Goal: Obtain resource: Download file/media

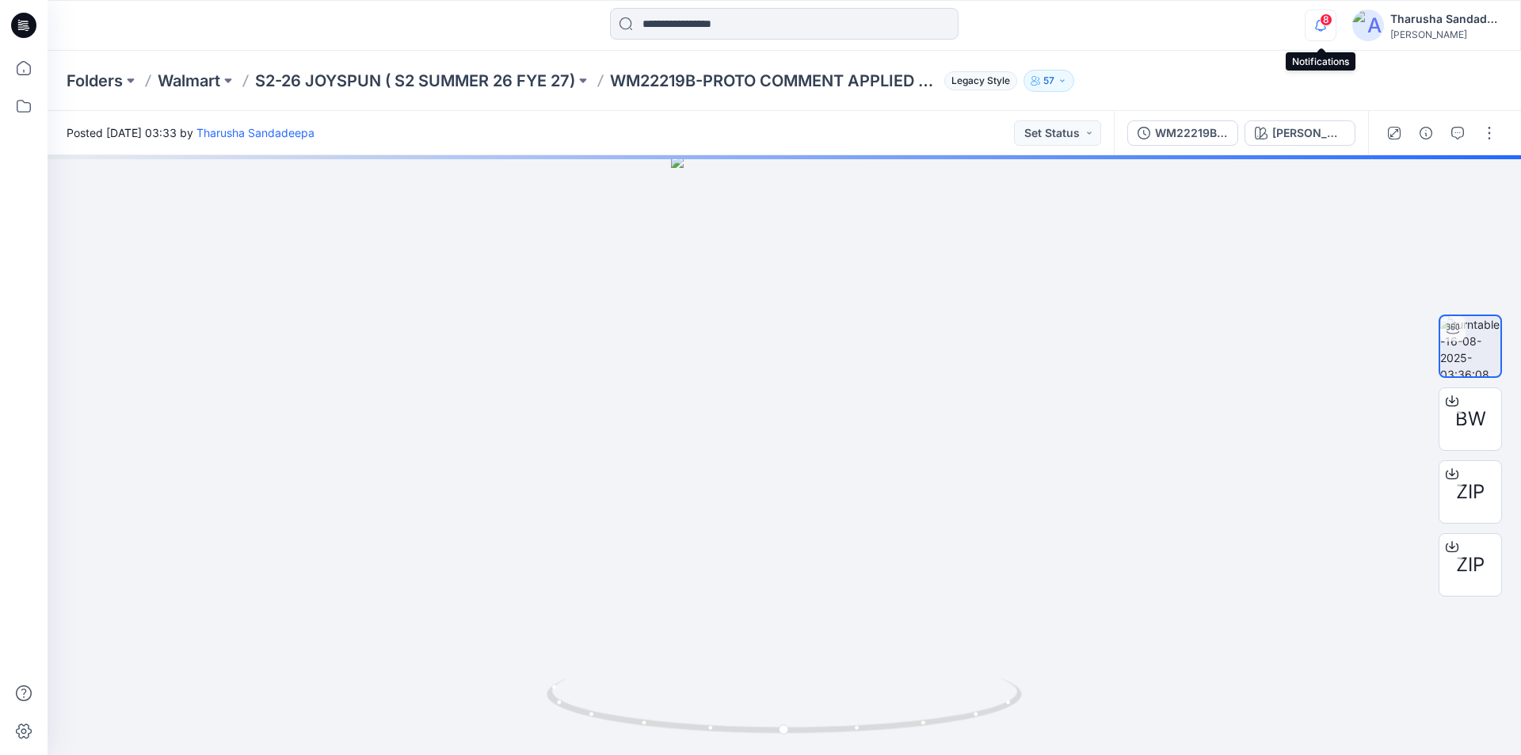
drag, startPoint x: 1326, startPoint y: 26, endPoint x: 1320, endPoint y: 39, distance: 13.8
click at [1324, 26] on icon "button" at bounding box center [1321, 26] width 30 height 32
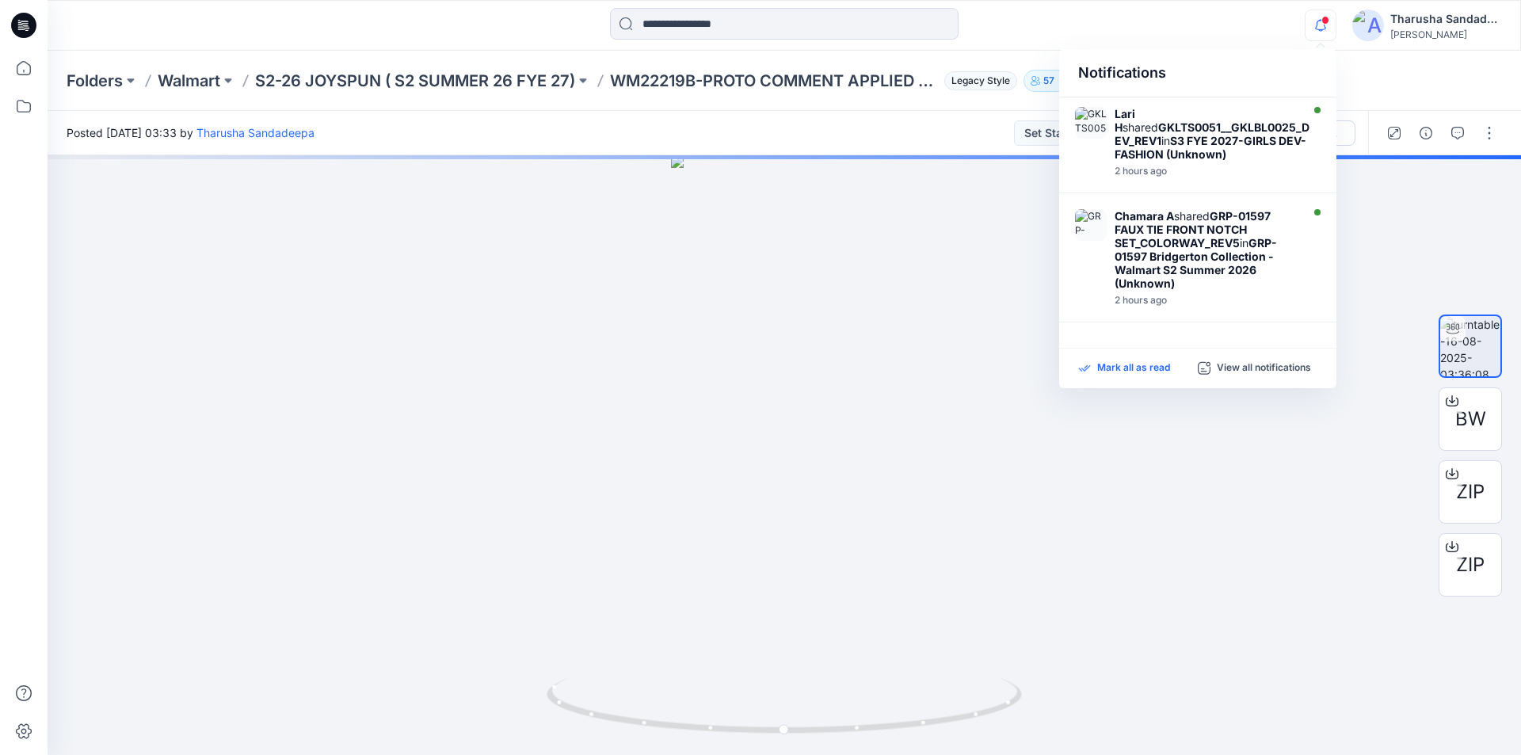
click at [1144, 368] on p "Mark all as read" at bounding box center [1134, 368] width 73 height 14
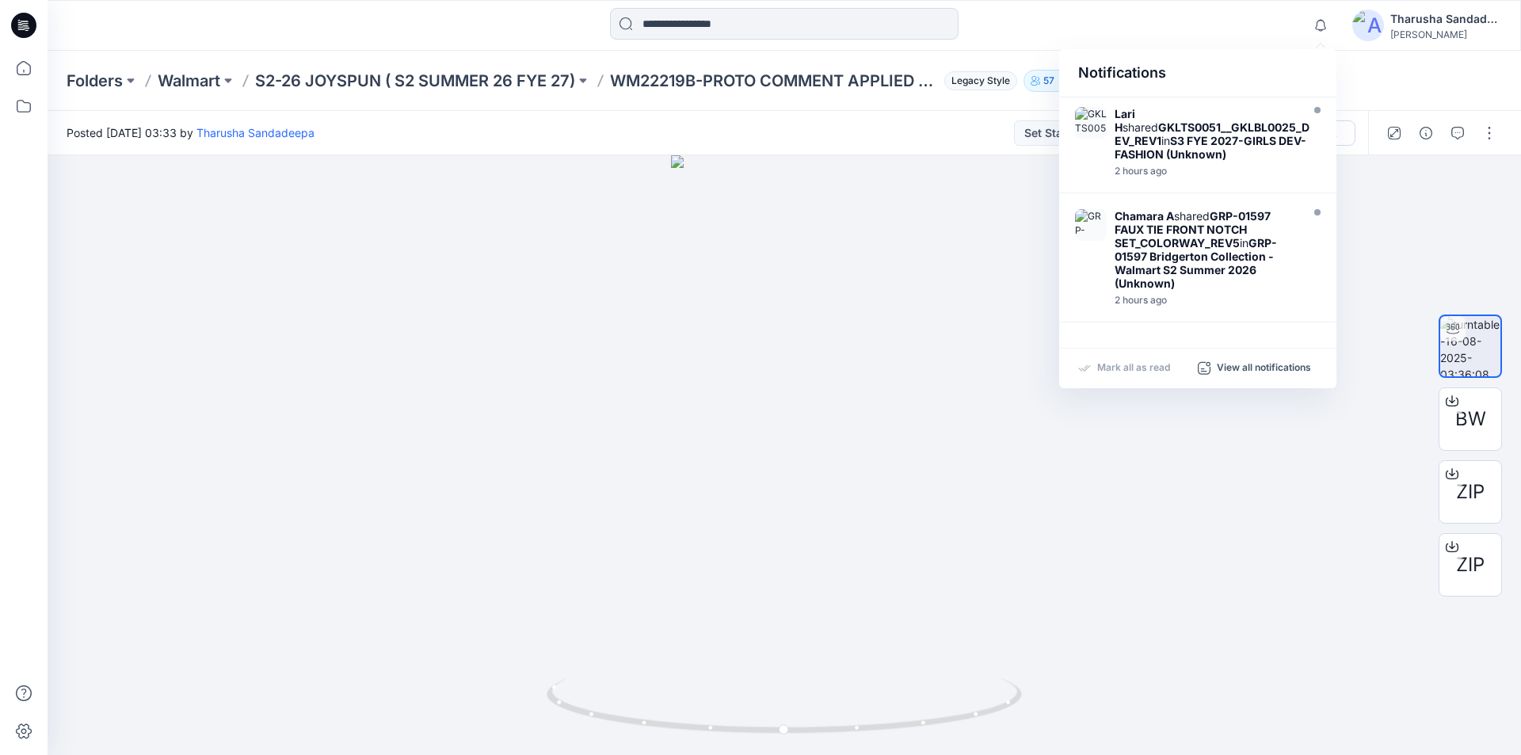
click at [803, 126] on div "Posted Saturday, August 16, 2025 03:33 by Tharusha Sandadeepa Set Status" at bounding box center [581, 133] width 1067 height 44
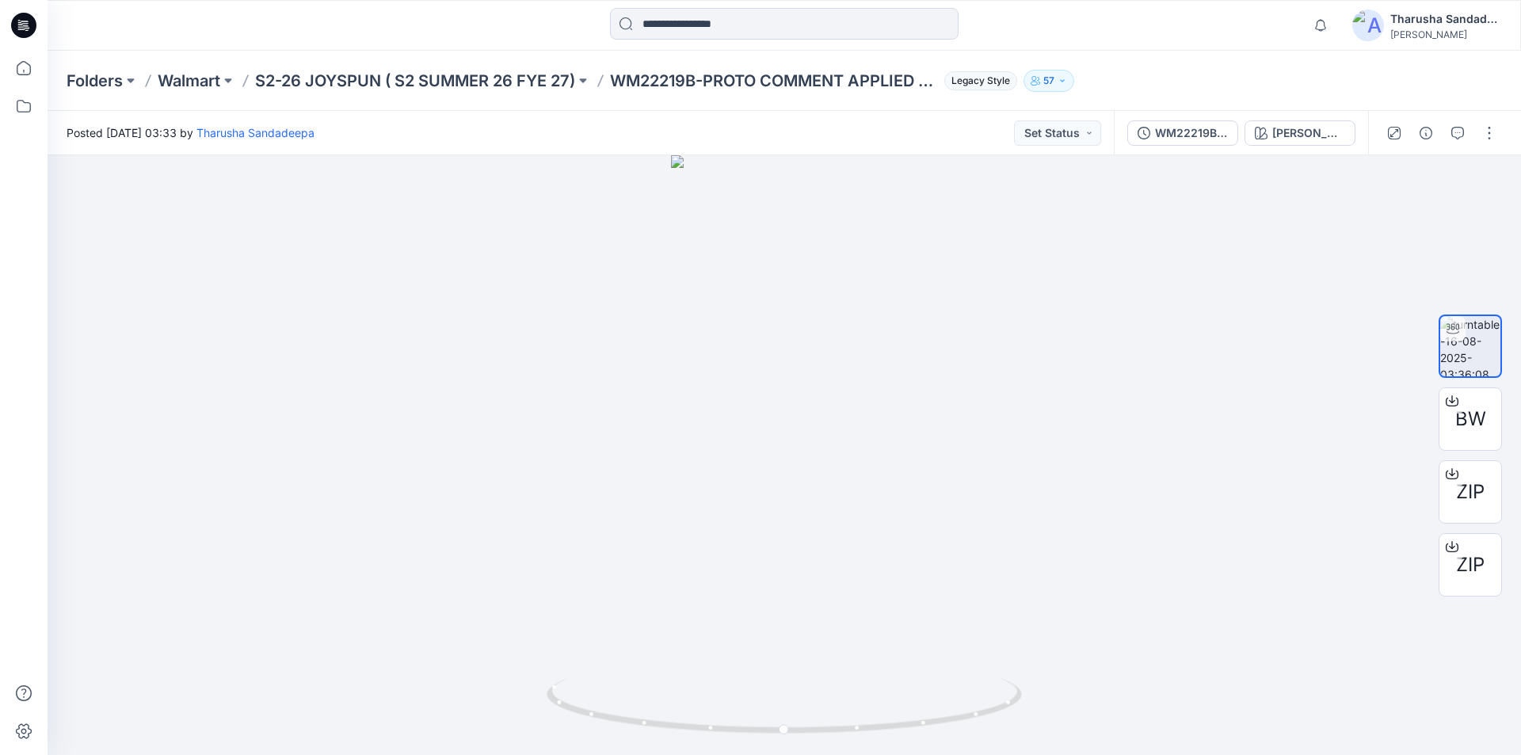
click at [26, 25] on icon at bounding box center [23, 25] width 25 height 51
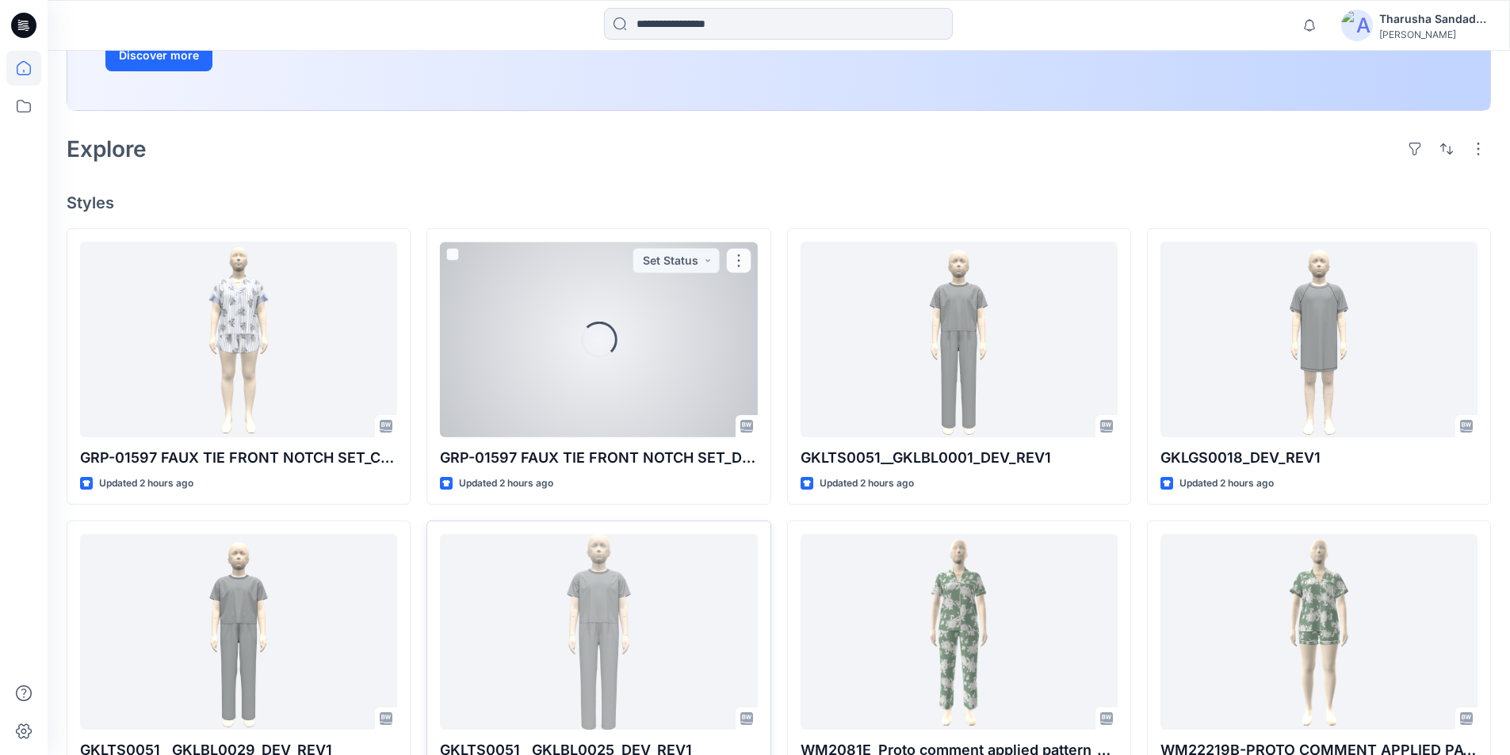
scroll to position [396, 0]
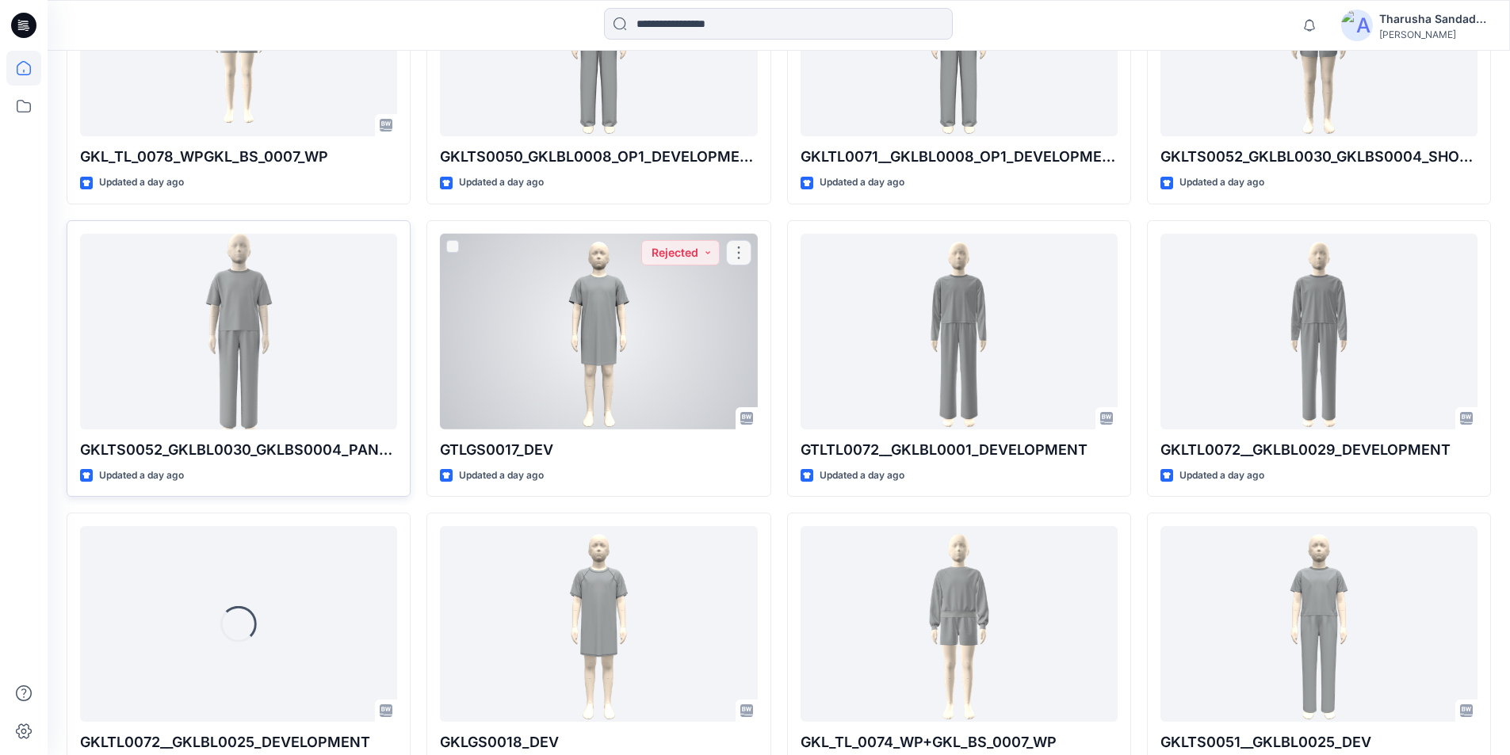
scroll to position [2961, 0]
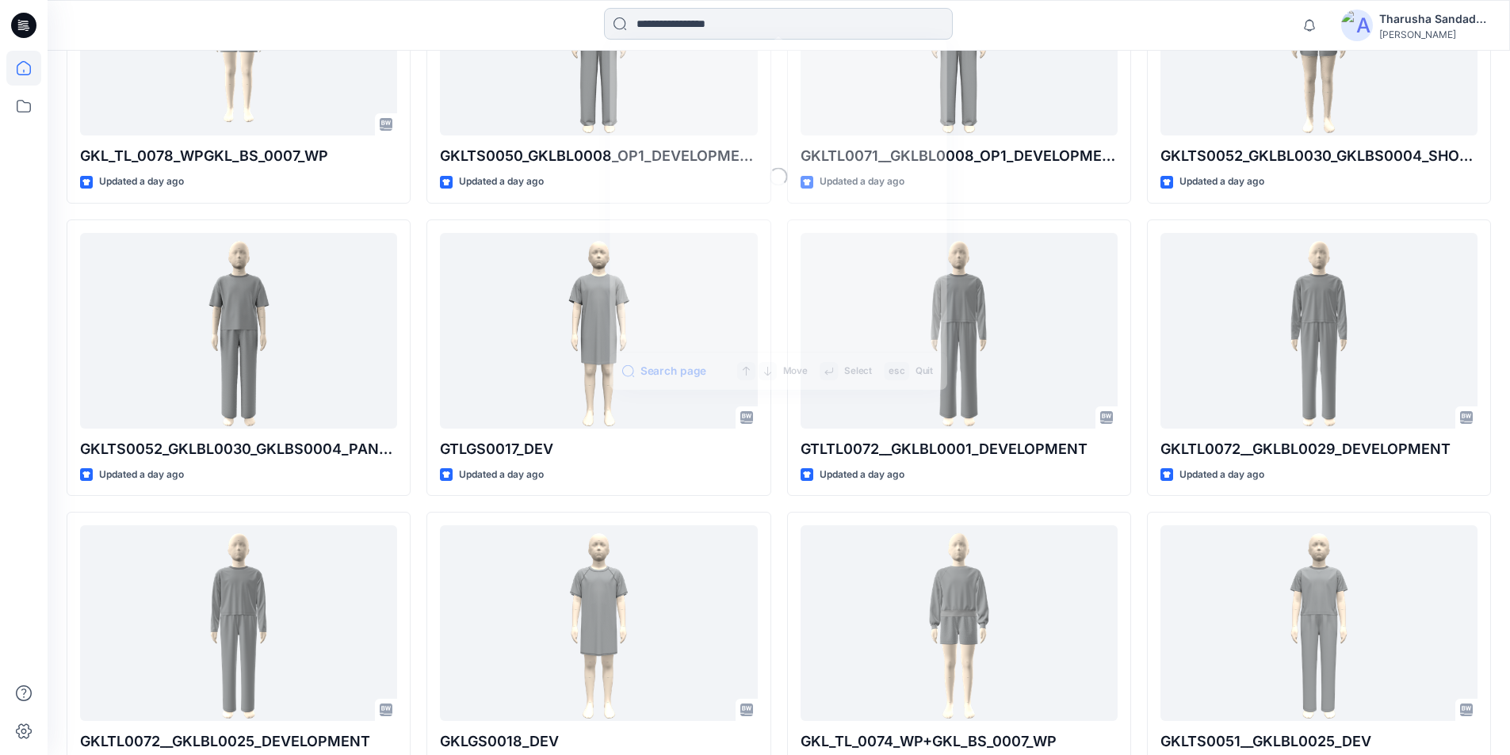
click at [737, 23] on input at bounding box center [778, 24] width 349 height 32
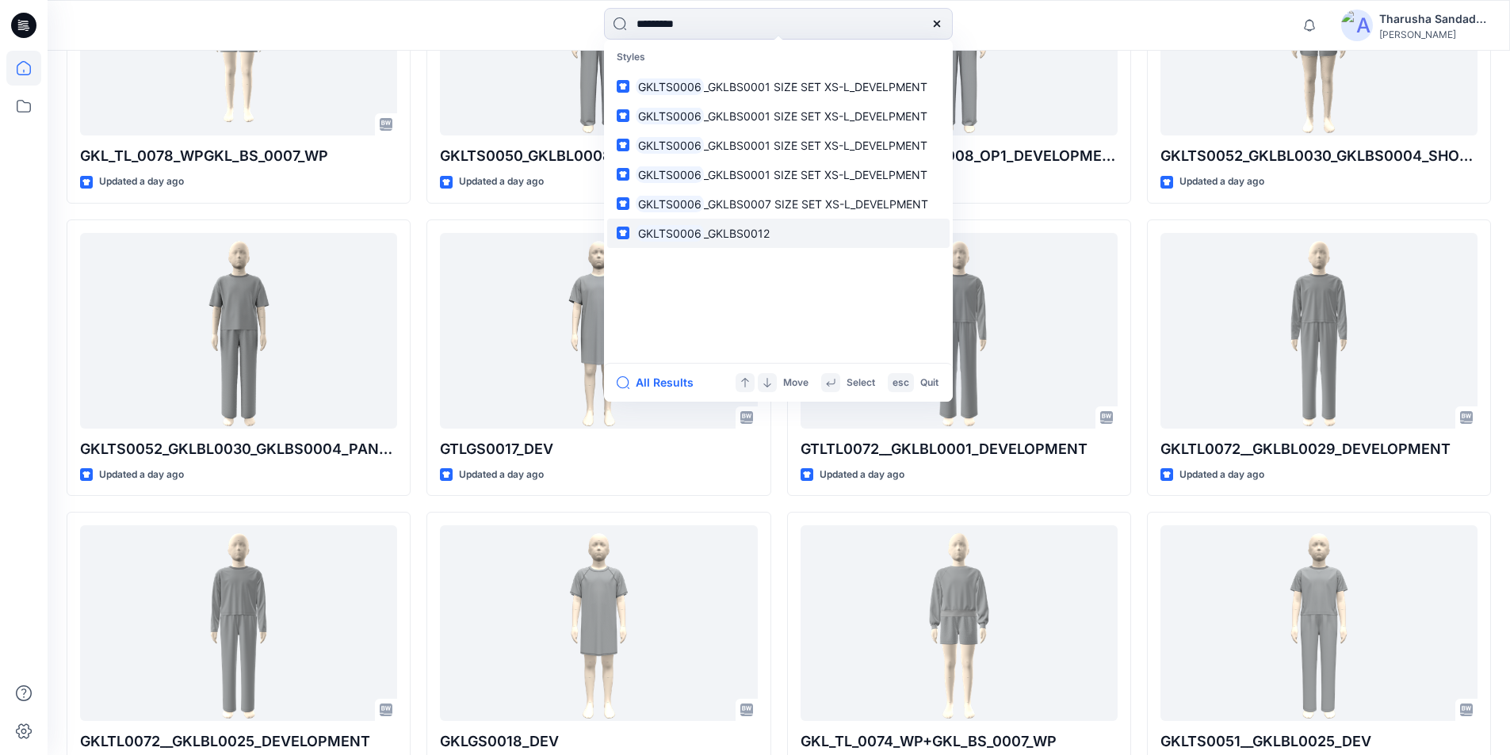
type input "*********"
click at [720, 241] on p "GKLTS0006 _GKLBS0012" at bounding box center [703, 233] width 134 height 17
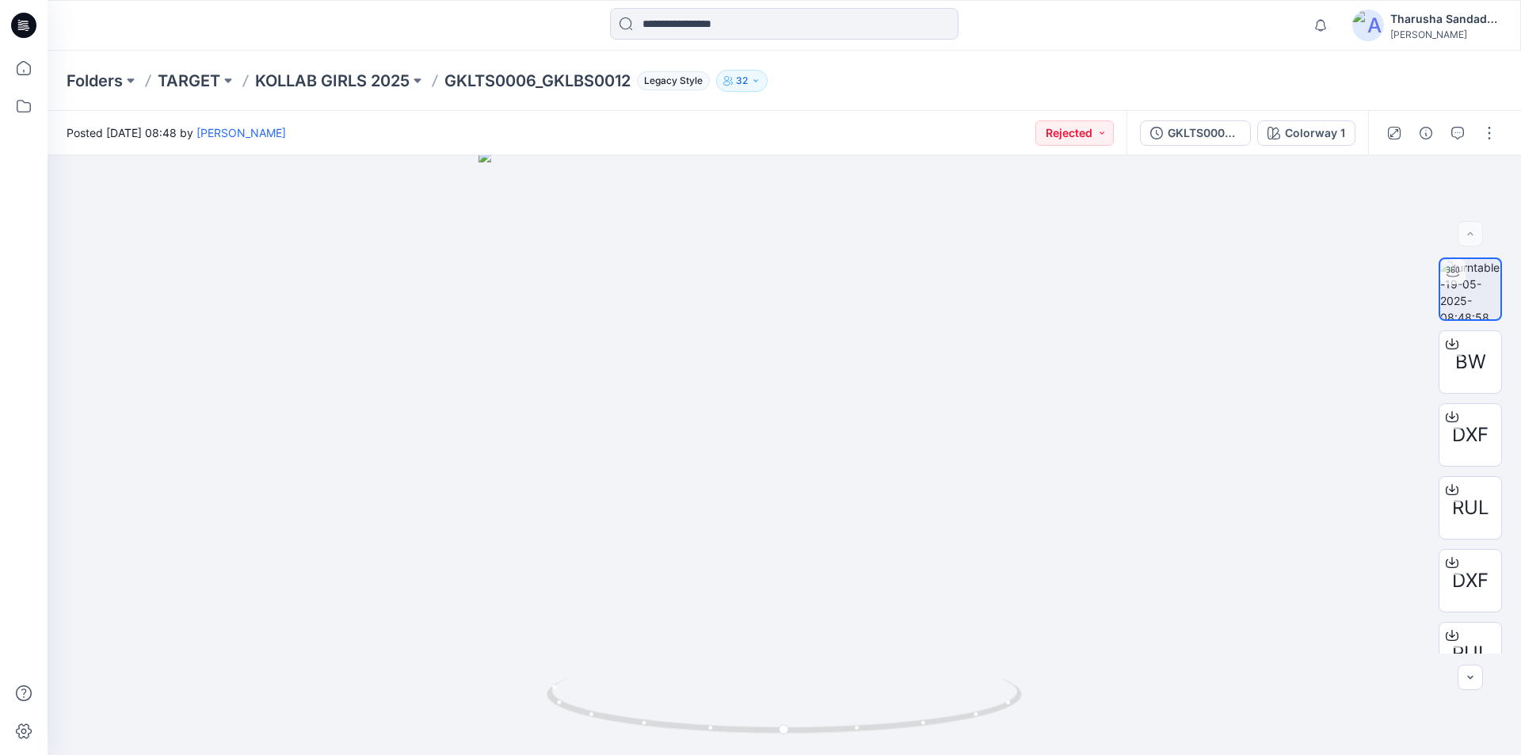
click at [32, 24] on icon at bounding box center [23, 25] width 25 height 25
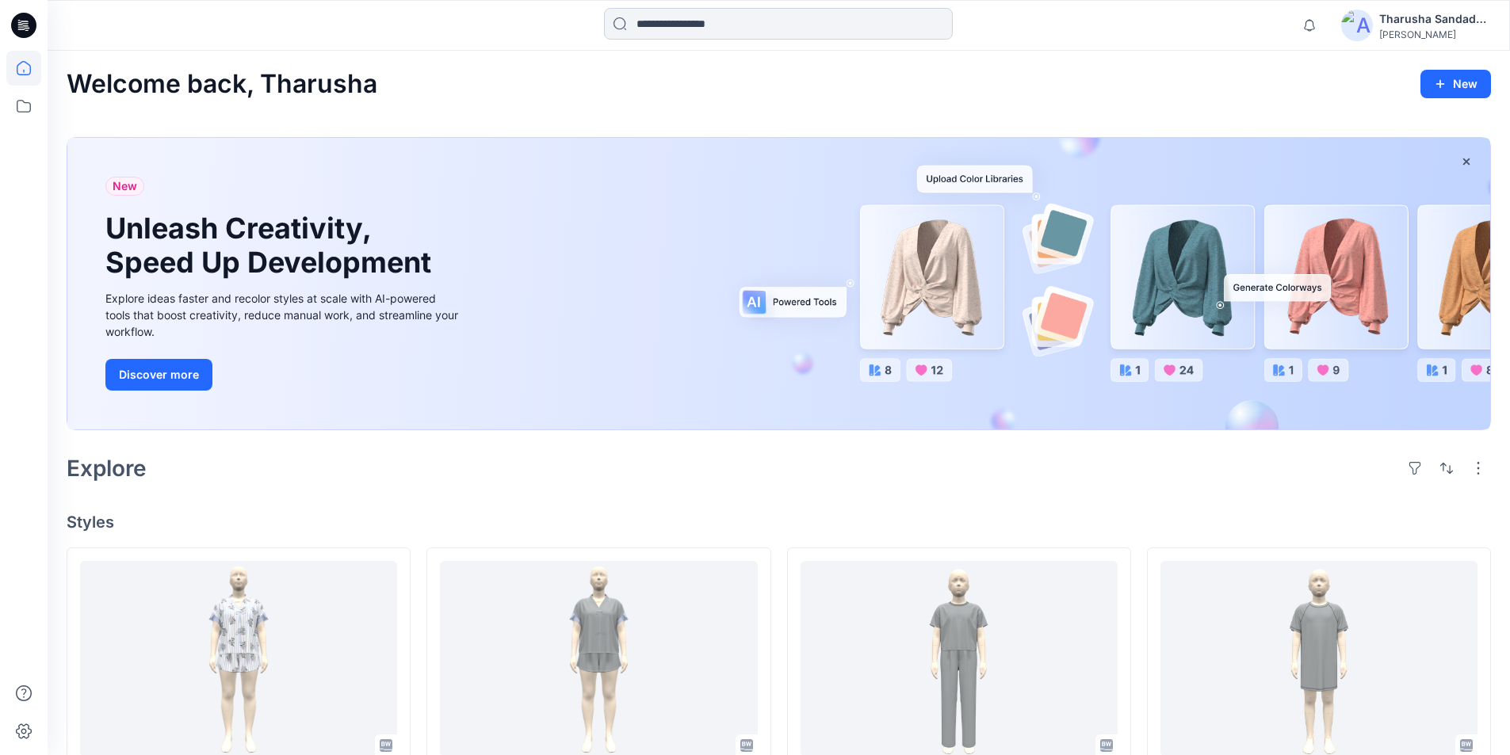
click at [719, 25] on input at bounding box center [778, 24] width 349 height 32
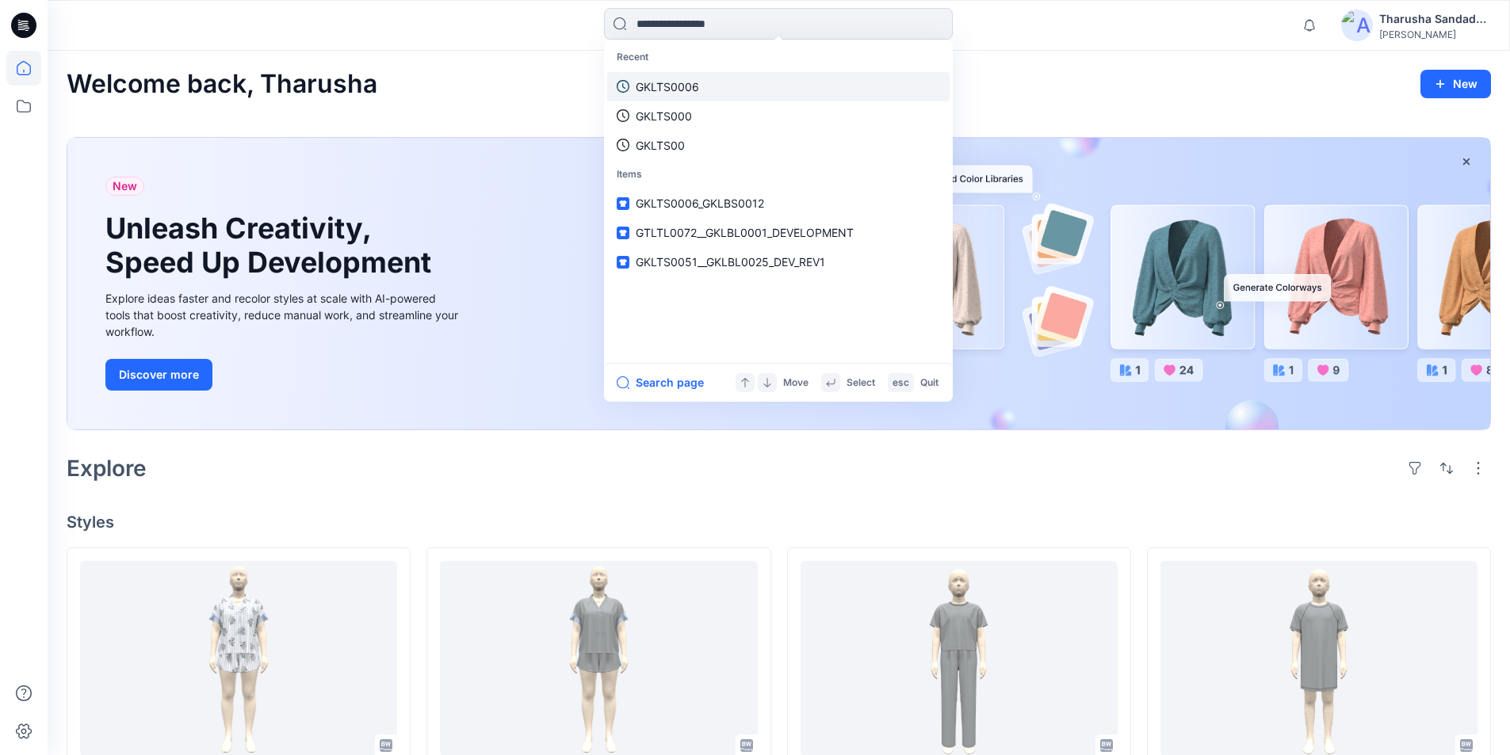
click at [706, 82] on link "GKLTS0006" at bounding box center [778, 86] width 342 height 29
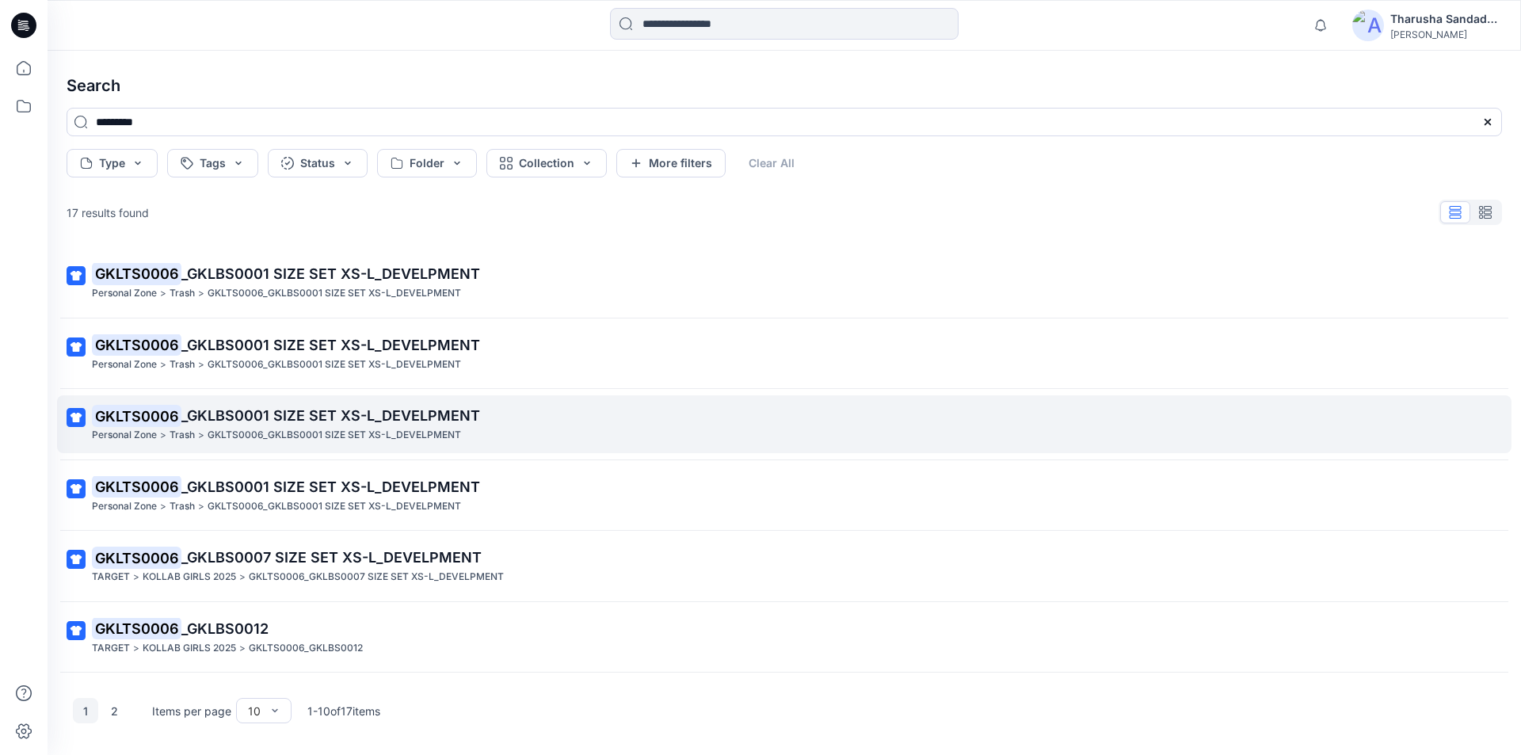
click at [296, 421] on span "_GKLBS0001 SIZE SET XS-L_DEVELPMENT" at bounding box center [330, 415] width 299 height 17
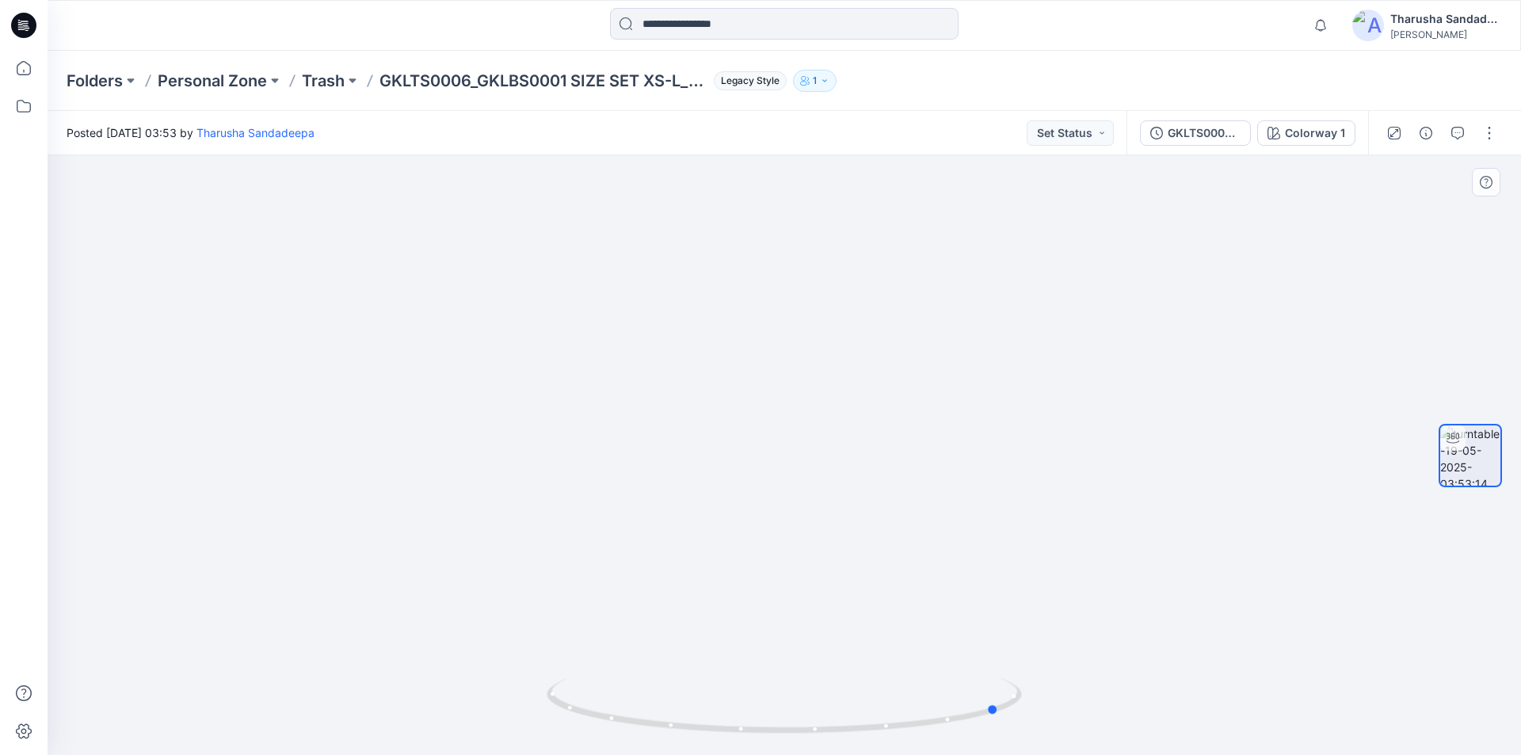
drag, startPoint x: 1017, startPoint y: 697, endPoint x: 407, endPoint y: 638, distance: 613.8
click at [344, 619] on div at bounding box center [785, 455] width 1474 height 600
click at [880, 476] on img at bounding box center [784, 428] width 709 height 655
click at [29, 33] on icon at bounding box center [23, 25] width 25 height 25
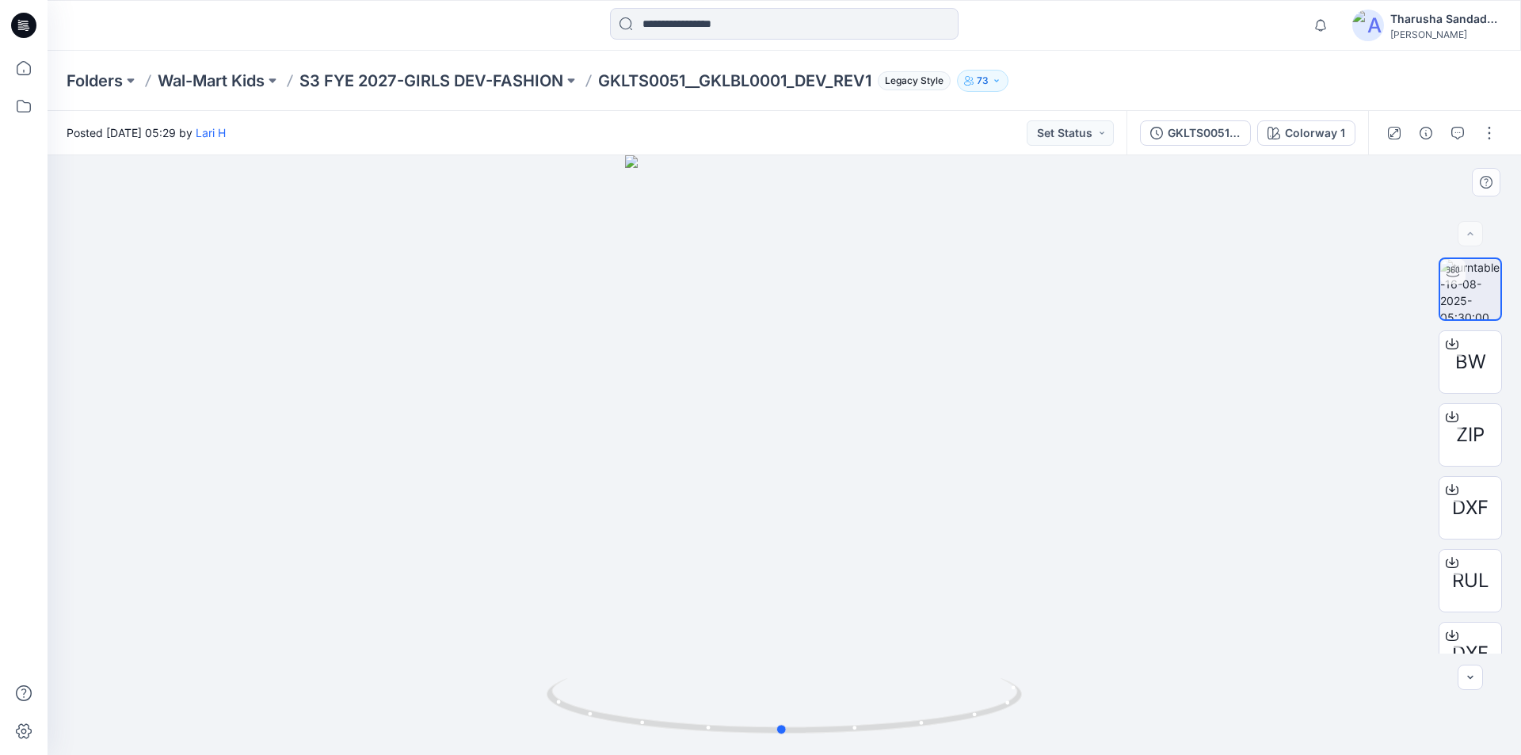
drag, startPoint x: 935, startPoint y: 725, endPoint x: 1460, endPoint y: 469, distance: 583.7
click at [932, 723] on icon at bounding box center [786, 707] width 479 height 59
click at [1460, 368] on span "BW" at bounding box center [1471, 362] width 31 height 29
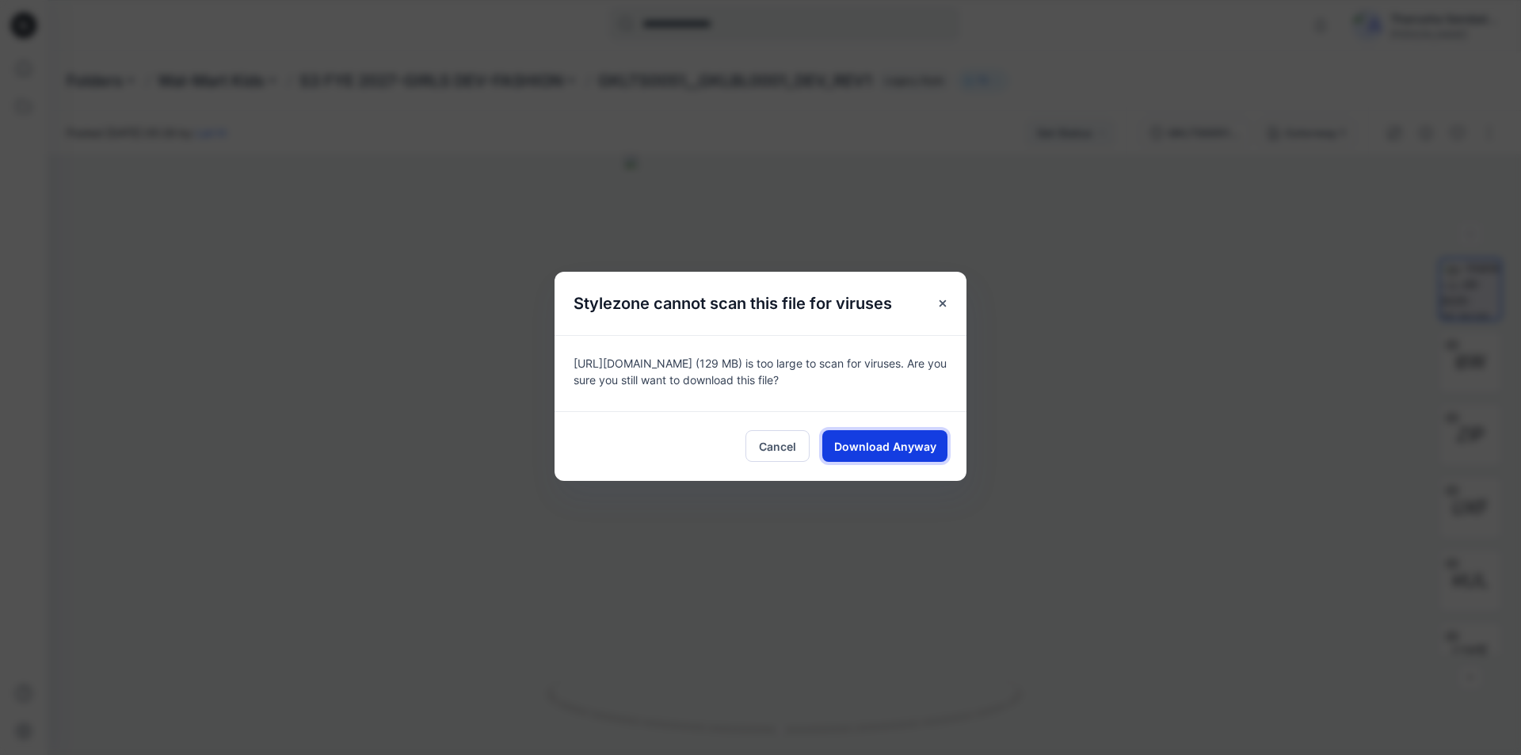
click at [894, 460] on button "Download Anyway" at bounding box center [885, 446] width 125 height 32
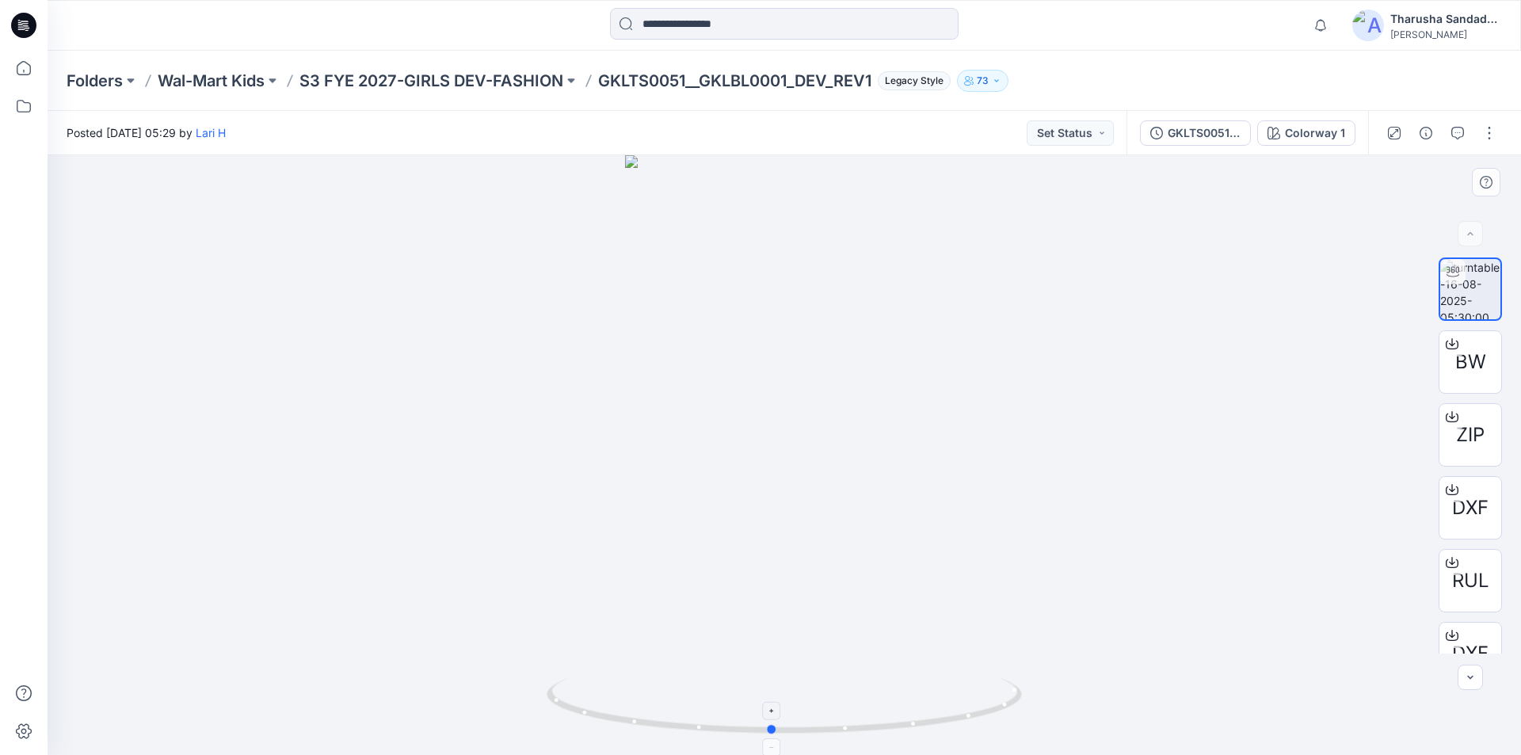
drag, startPoint x: 891, startPoint y: 723, endPoint x: 528, endPoint y: 427, distance: 469.2
click at [883, 703] on icon at bounding box center [786, 707] width 479 height 59
drag, startPoint x: 954, startPoint y: 708, endPoint x: 766, endPoint y: 704, distance: 187.8
click at [766, 704] on icon at bounding box center [786, 707] width 479 height 59
click at [1484, 349] on div "BW" at bounding box center [1470, 361] width 63 height 63
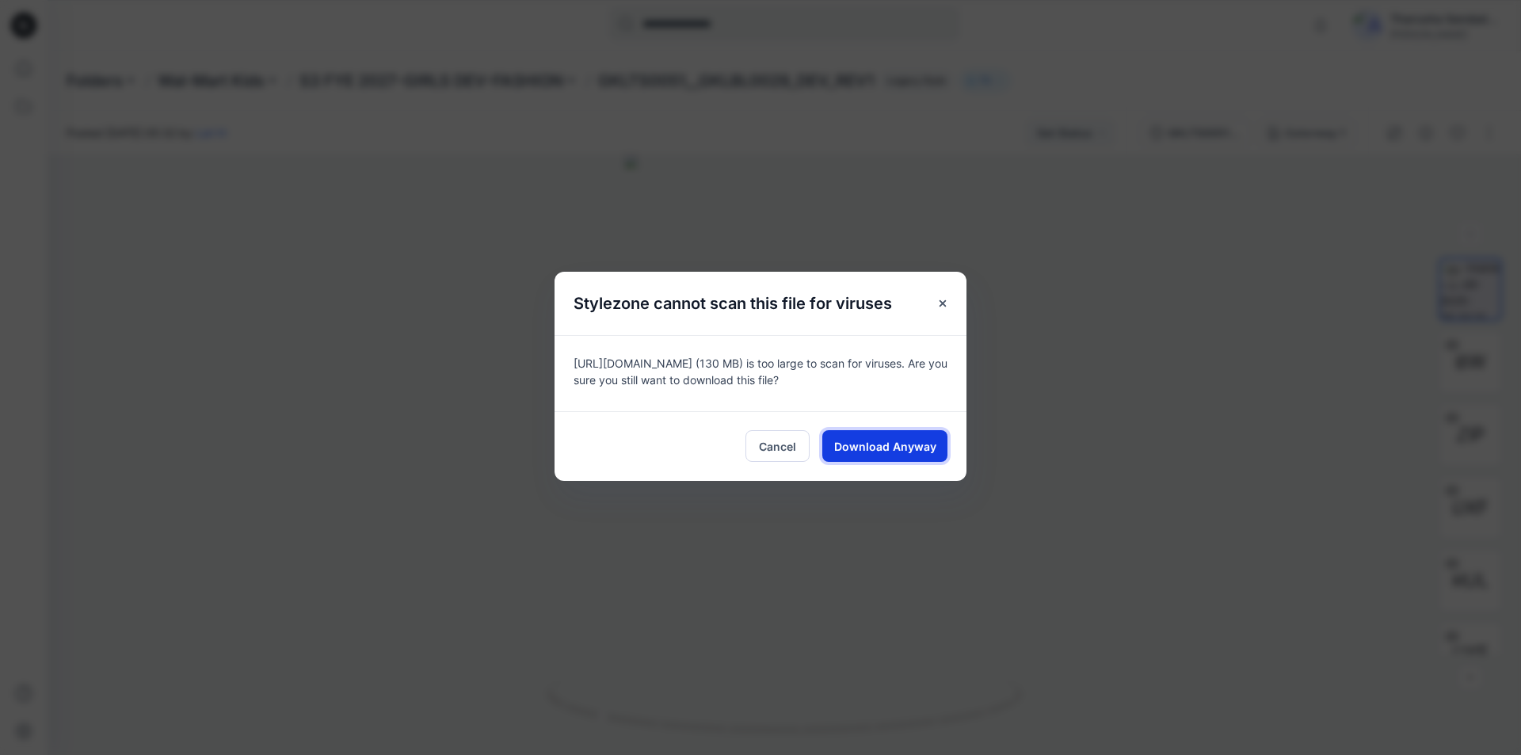
click at [852, 449] on span "Download Anyway" at bounding box center [885, 446] width 102 height 17
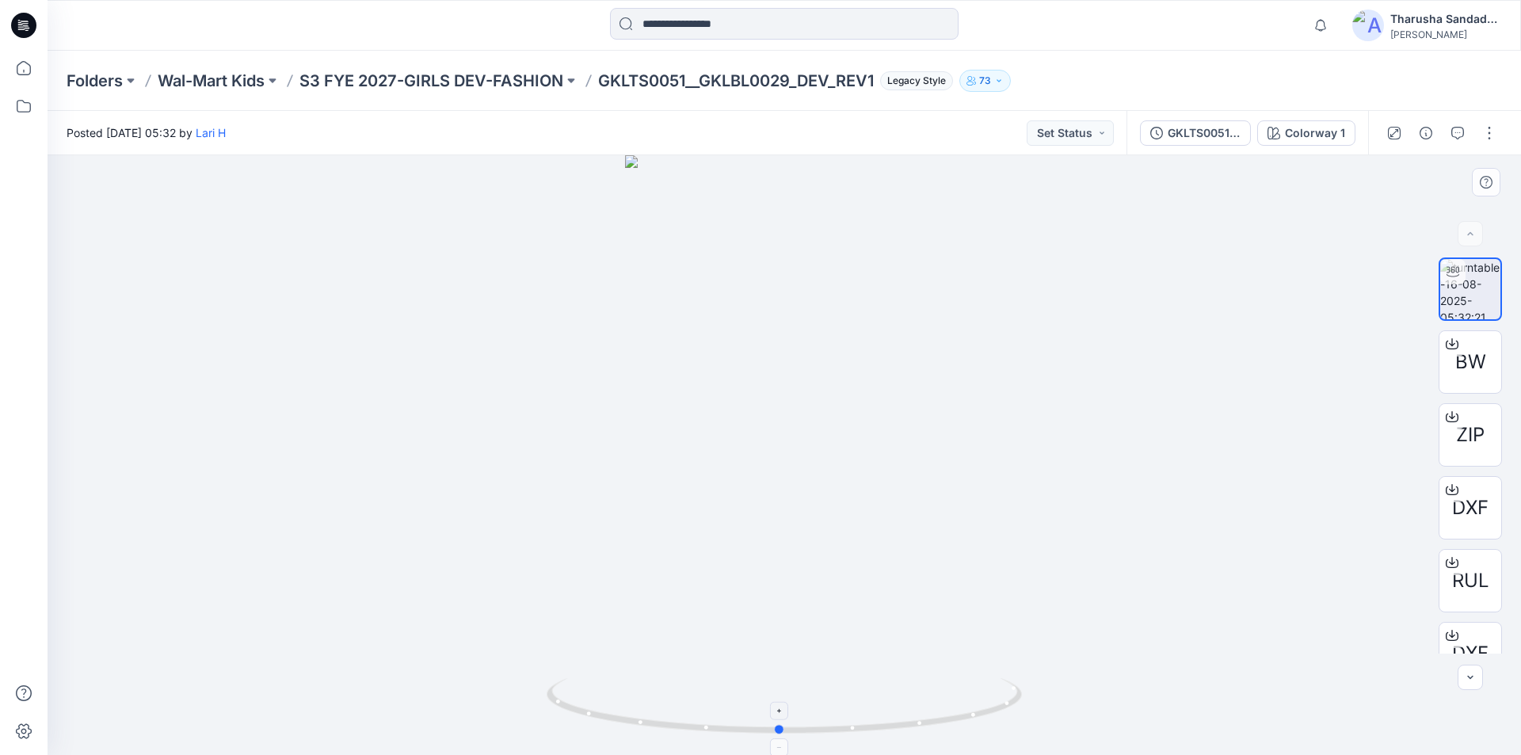
drag, startPoint x: 838, startPoint y: 721, endPoint x: 1021, endPoint y: 710, distance: 183.4
click at [1021, 710] on icon at bounding box center [786, 707] width 479 height 59
drag, startPoint x: 892, startPoint y: 727, endPoint x: 713, endPoint y: 256, distance: 503.6
click at [723, 692] on icon at bounding box center [786, 707] width 479 height 59
drag, startPoint x: 811, startPoint y: 737, endPoint x: 999, endPoint y: 710, distance: 190.5
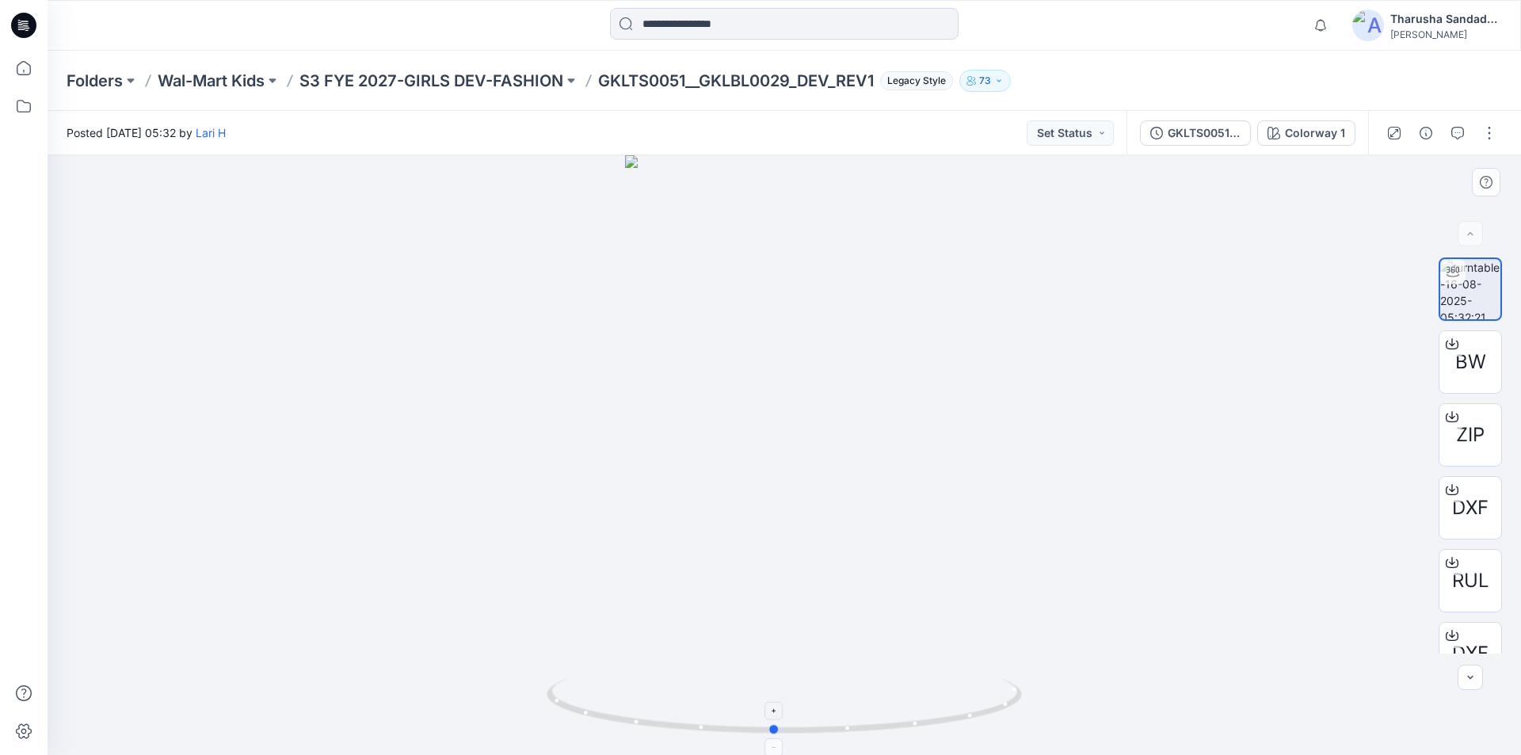
click at [999, 710] on icon at bounding box center [786, 707] width 479 height 59
drag, startPoint x: 936, startPoint y: 718, endPoint x: 712, endPoint y: 702, distance: 224.8
click at [712, 702] on icon at bounding box center [786, 707] width 479 height 59
drag, startPoint x: 583, startPoint y: 715, endPoint x: 795, endPoint y: 742, distance: 213.4
click at [795, 742] on div at bounding box center [785, 455] width 1474 height 600
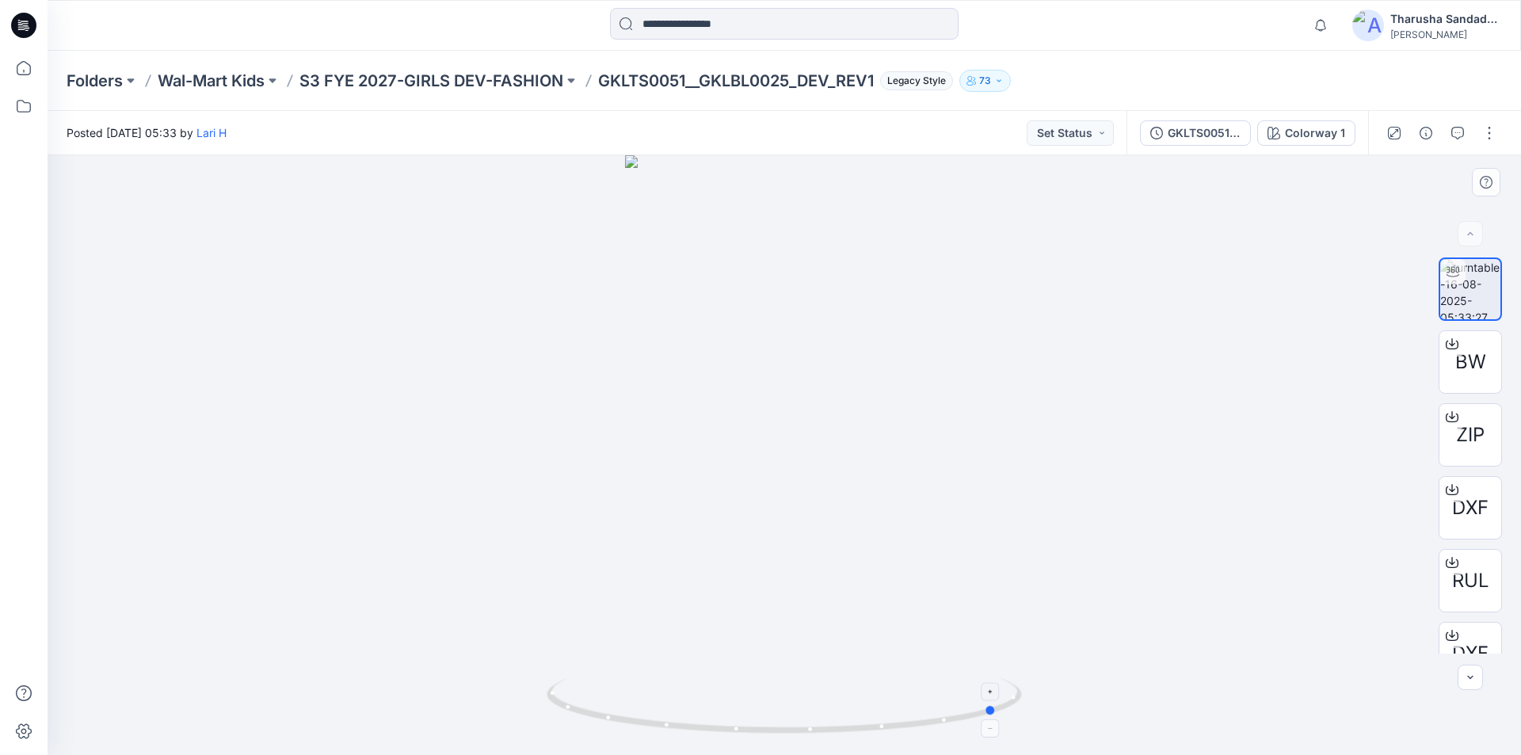
drag, startPoint x: 956, startPoint y: 725, endPoint x: 712, endPoint y: 304, distance: 486.4
click at [735, 703] on icon at bounding box center [786, 707] width 479 height 59
drag, startPoint x: 966, startPoint y: 720, endPoint x: 994, endPoint y: 690, distance: 40.9
click at [1021, 709] on icon at bounding box center [786, 707] width 479 height 59
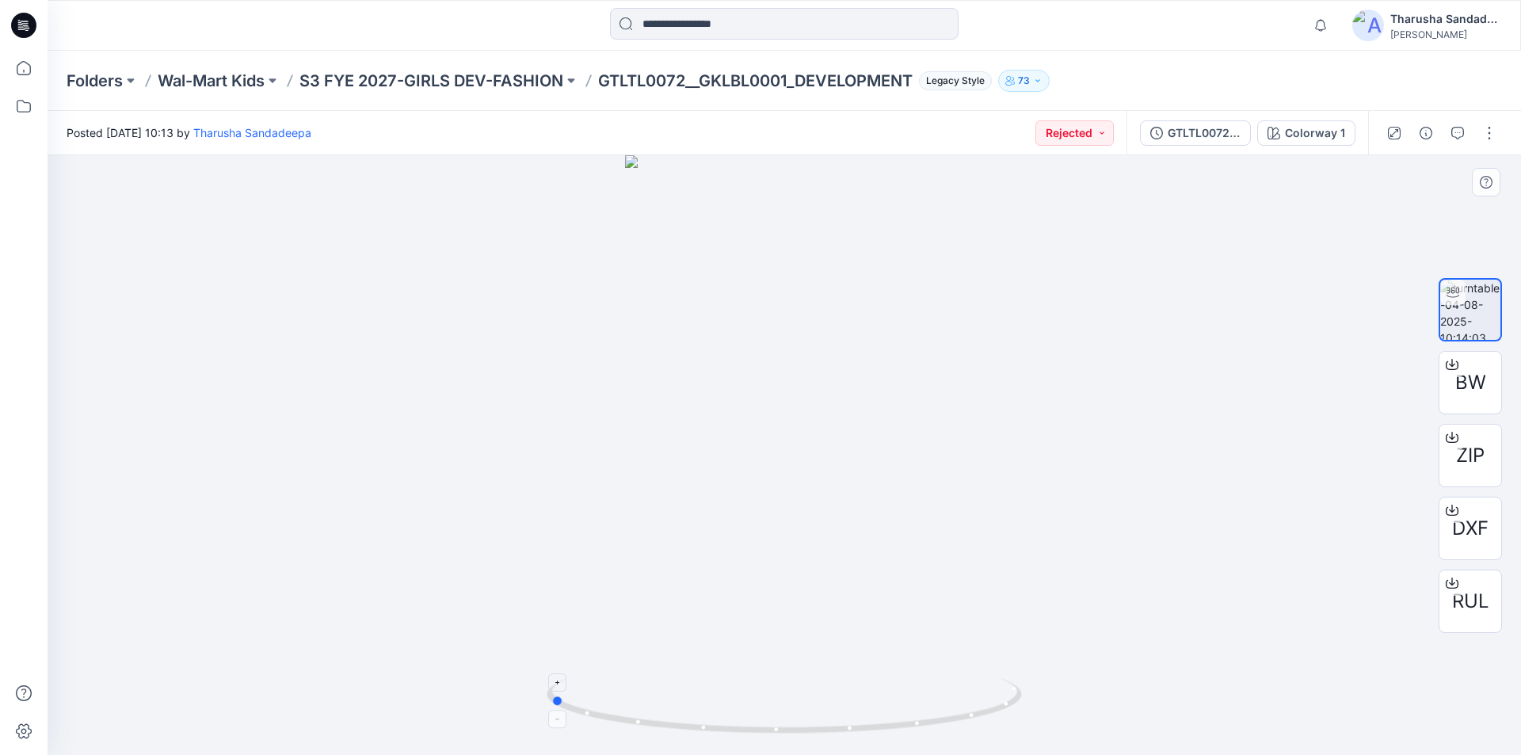
drag, startPoint x: 878, startPoint y: 720, endPoint x: 645, endPoint y: 700, distance: 233.8
click at [645, 700] on icon at bounding box center [786, 707] width 479 height 59
drag, startPoint x: 754, startPoint y: 730, endPoint x: 608, endPoint y: 706, distance: 147.7
click at [608, 706] on icon at bounding box center [786, 707] width 479 height 59
